Goal: Find specific page/section: Find specific page/section

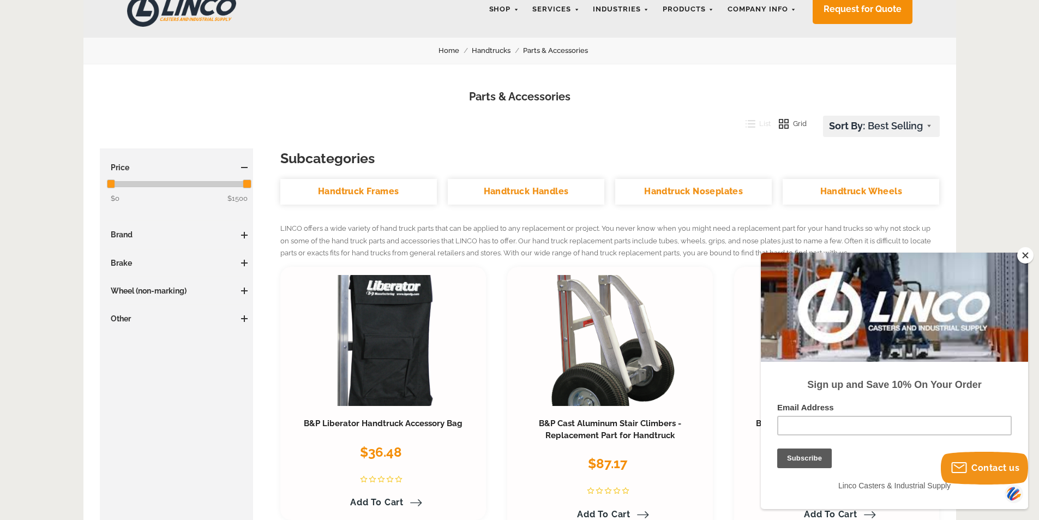
scroll to position [164, 0]
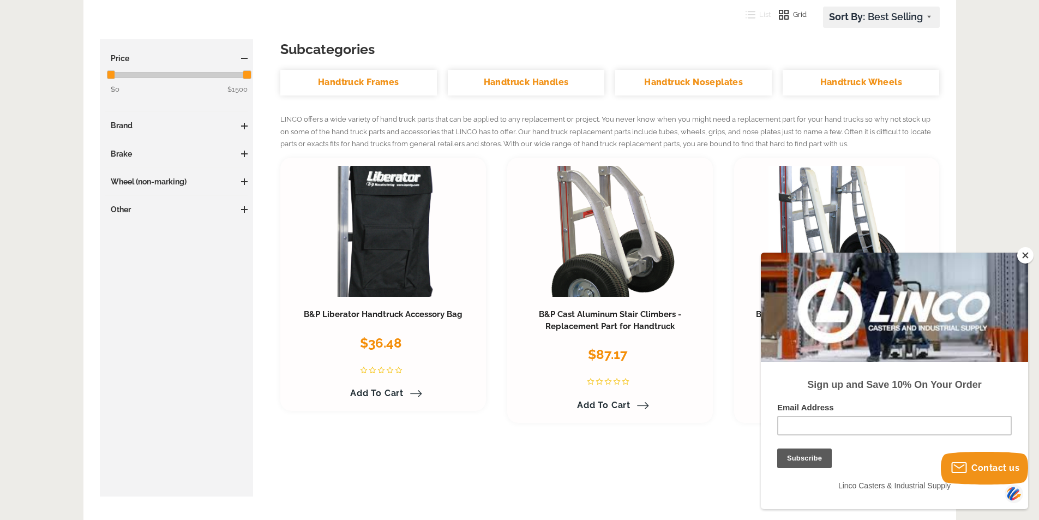
click at [523, 79] on link "Handtruck Handles" at bounding box center [526, 83] width 157 height 26
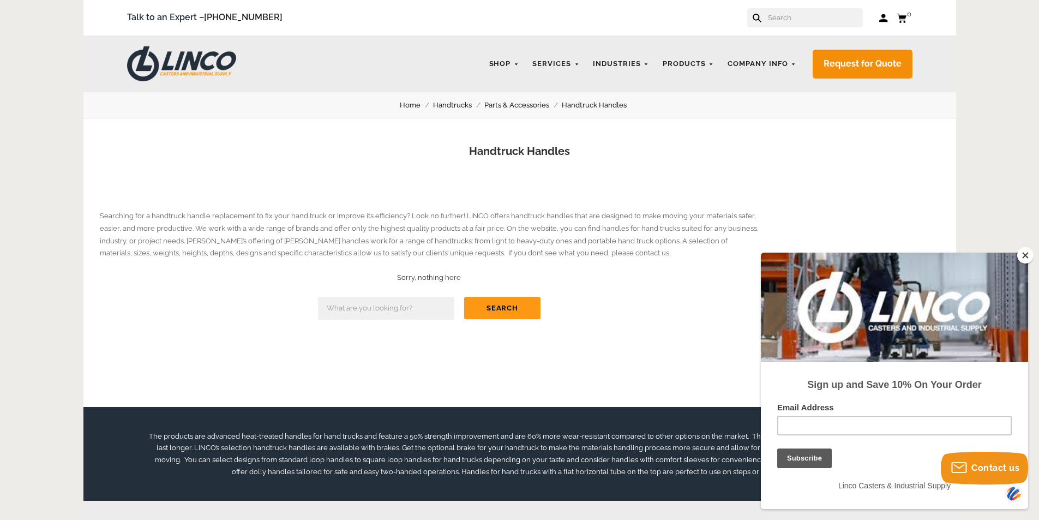
click at [487, 306] on button "Search" at bounding box center [502, 308] width 76 height 22
